Goal: Task Accomplishment & Management: Complete application form

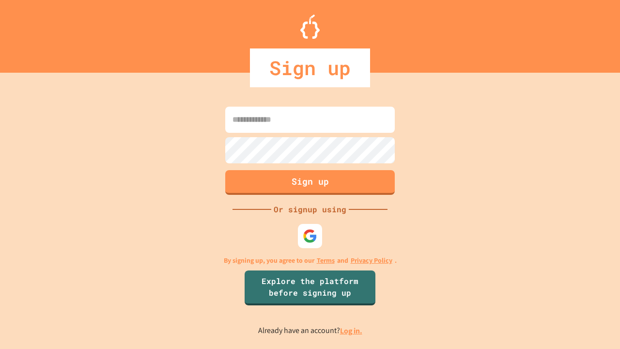
click at [351, 330] on link "Log in." at bounding box center [351, 330] width 22 height 10
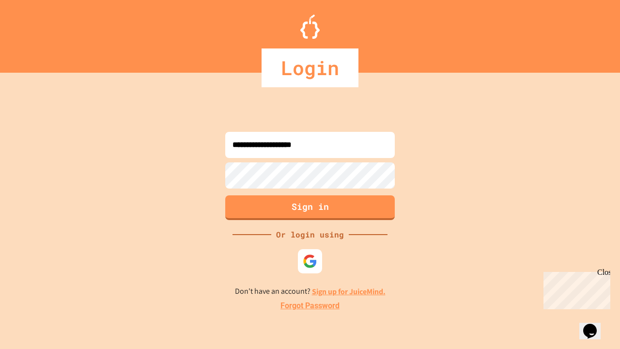
type input "**********"
